Goal: Navigation & Orientation: Find specific page/section

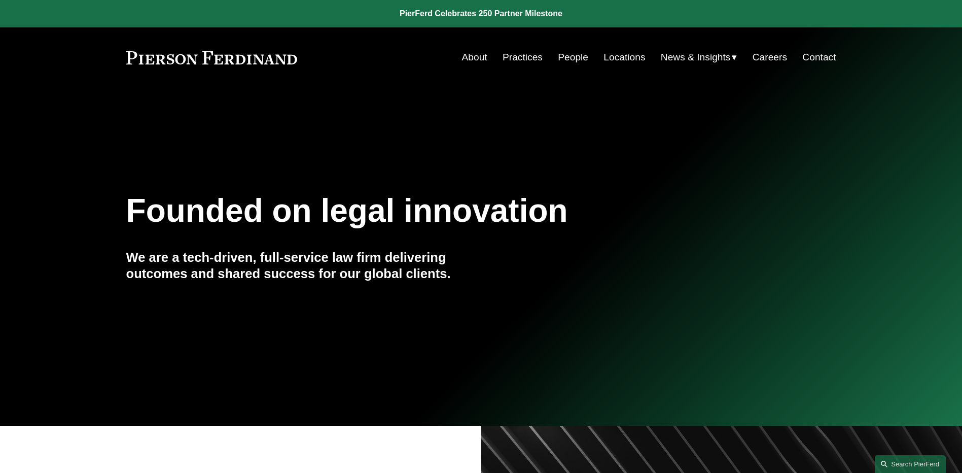
click at [568, 57] on link "People" at bounding box center [573, 57] width 30 height 19
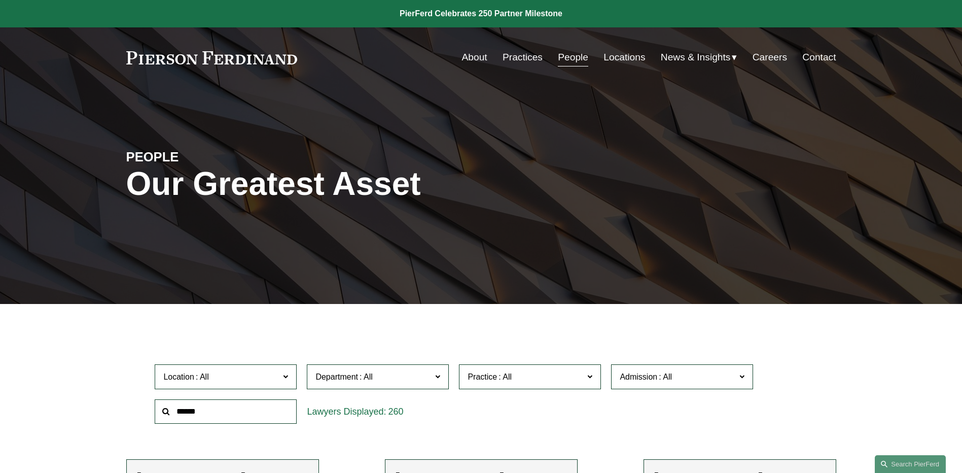
click at [0, 0] on span "News" at bounding box center [0, 0] width 0 height 0
